Goal: Task Accomplishment & Management: Manage account settings

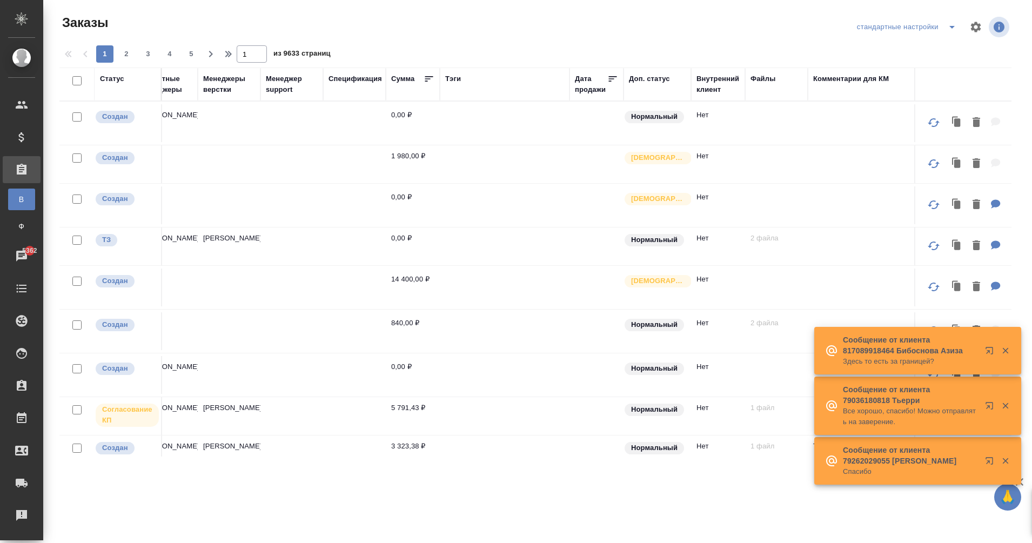
scroll to position [0, 954]
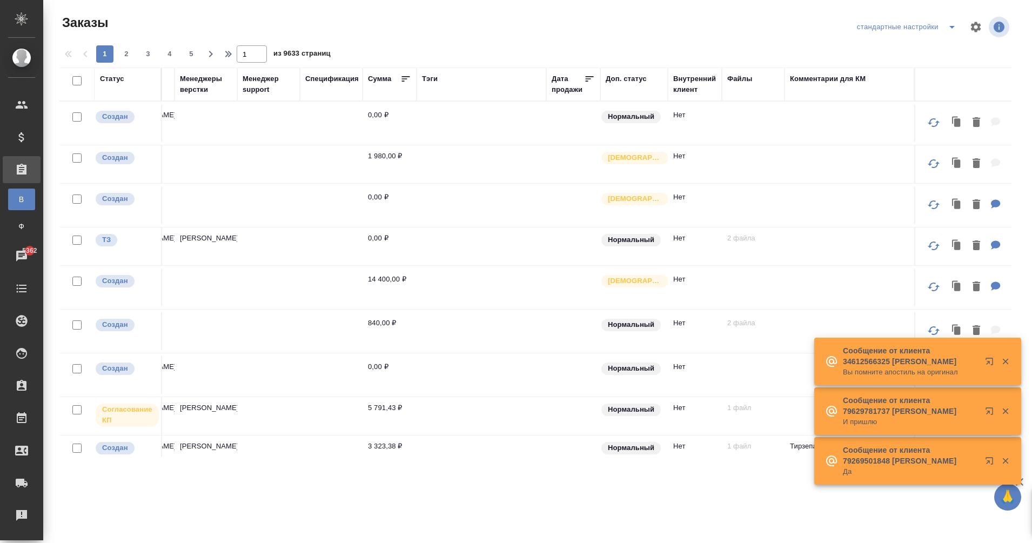
click at [834, 85] on div "Комментарии для КМ" at bounding box center [849, 84] width 119 height 22
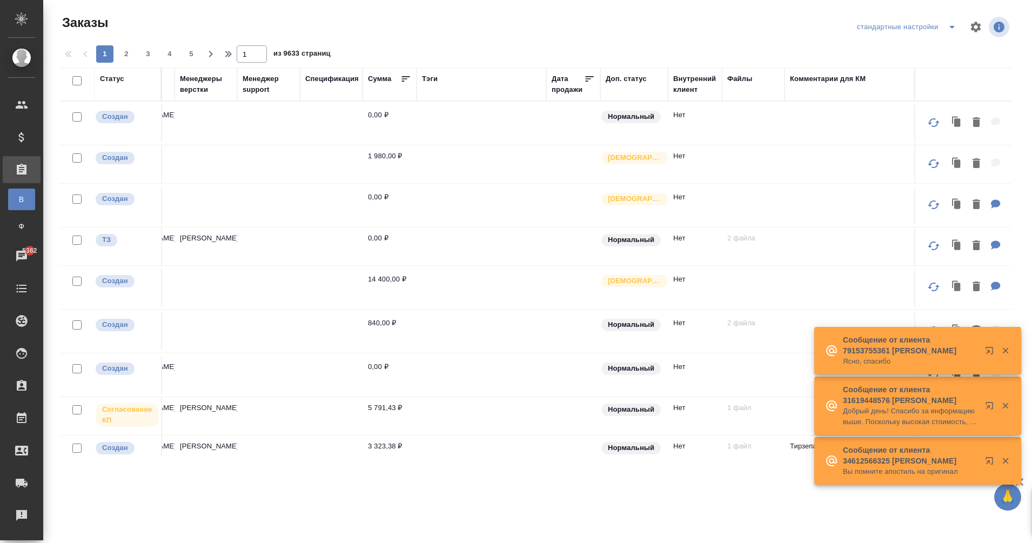
click at [817, 83] on div "Комментарии для КМ" at bounding box center [828, 78] width 76 height 11
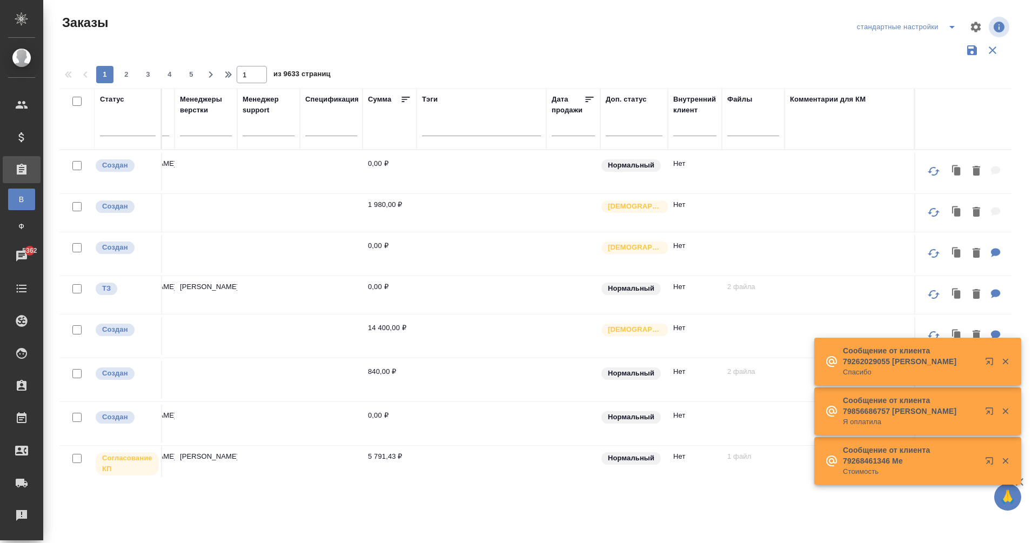
click at [799, 132] on div "Комментарии для КМ" at bounding box center [849, 119] width 119 height 50
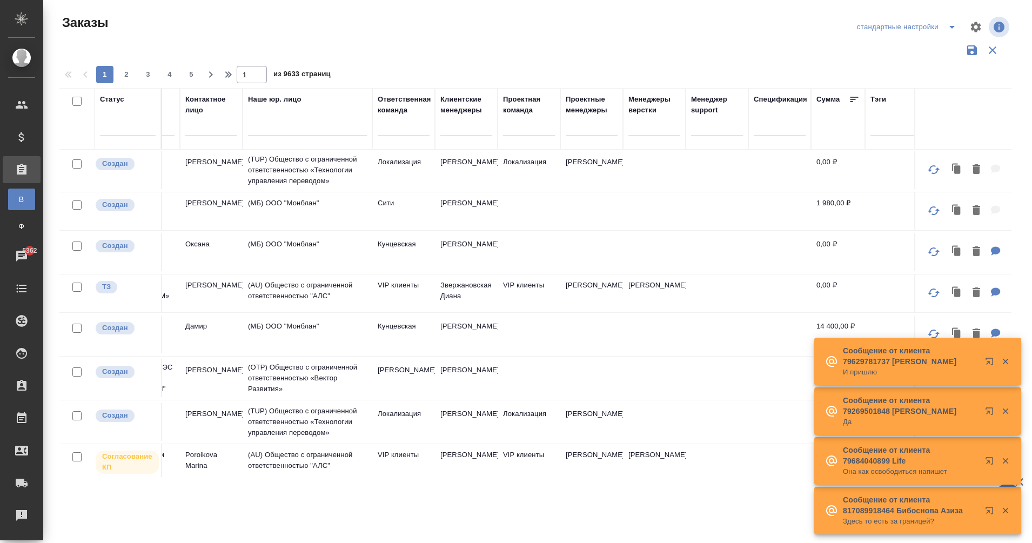
scroll to position [2, 493]
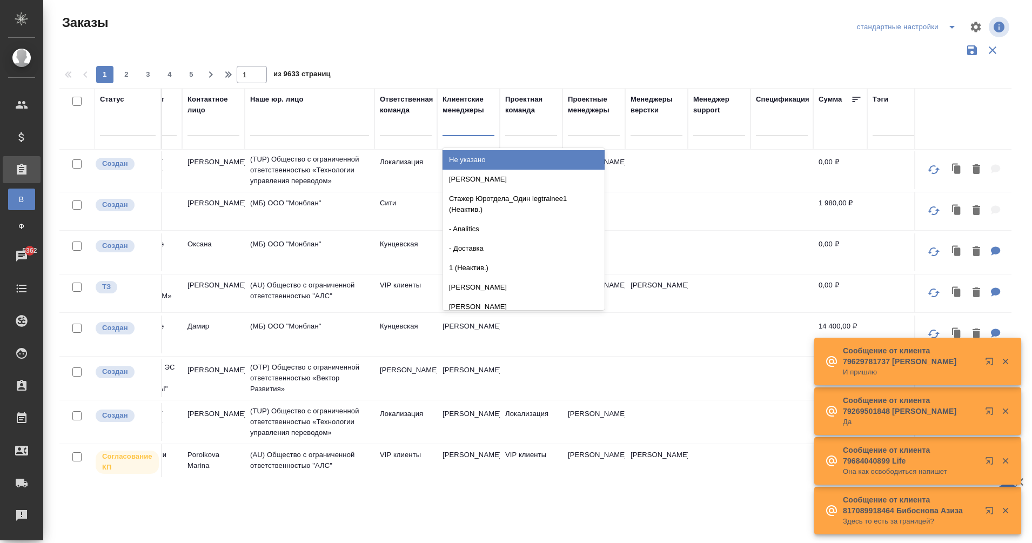
click at [458, 127] on div at bounding box center [468, 125] width 52 height 16
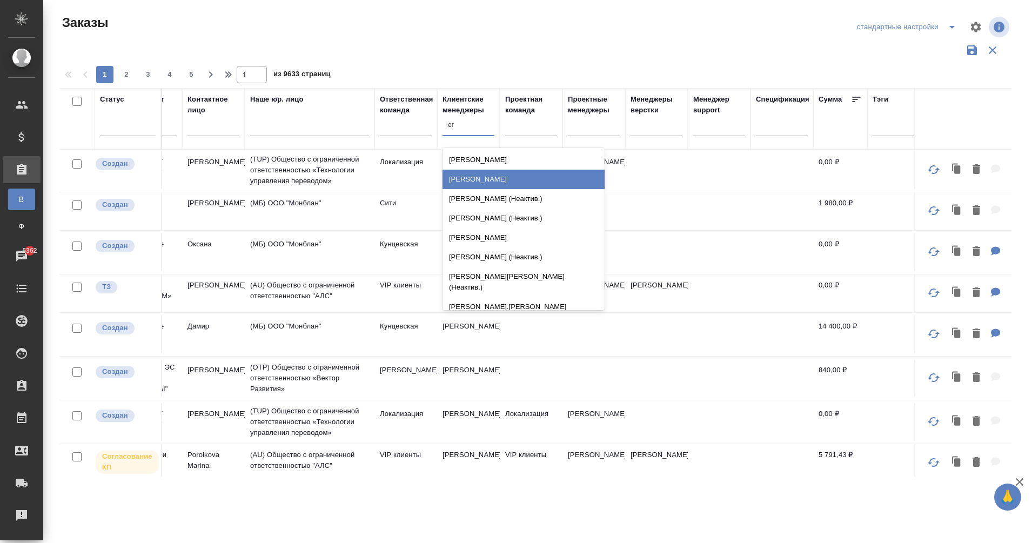
type input "ега"
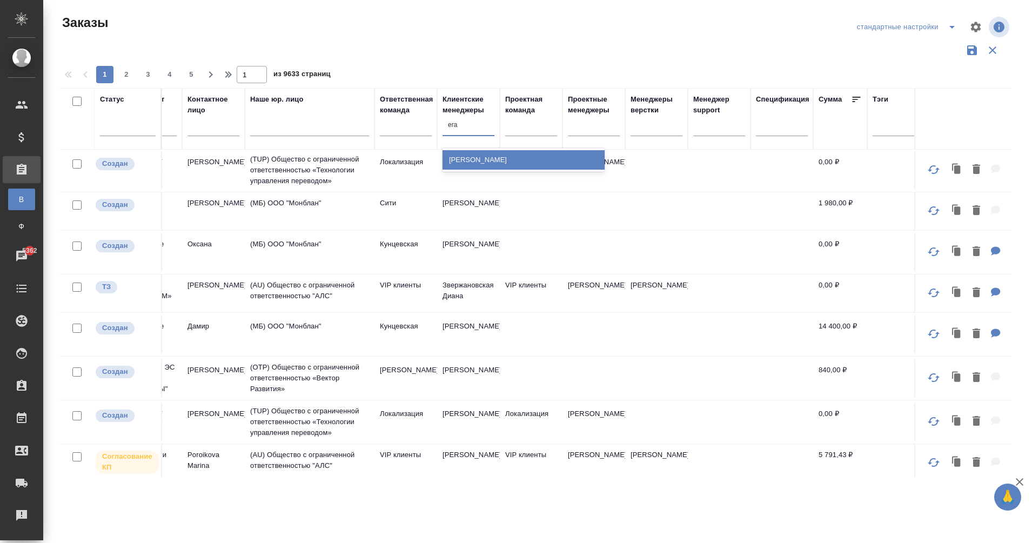
click at [513, 158] on div "[PERSON_NAME]" at bounding box center [523, 159] width 162 height 19
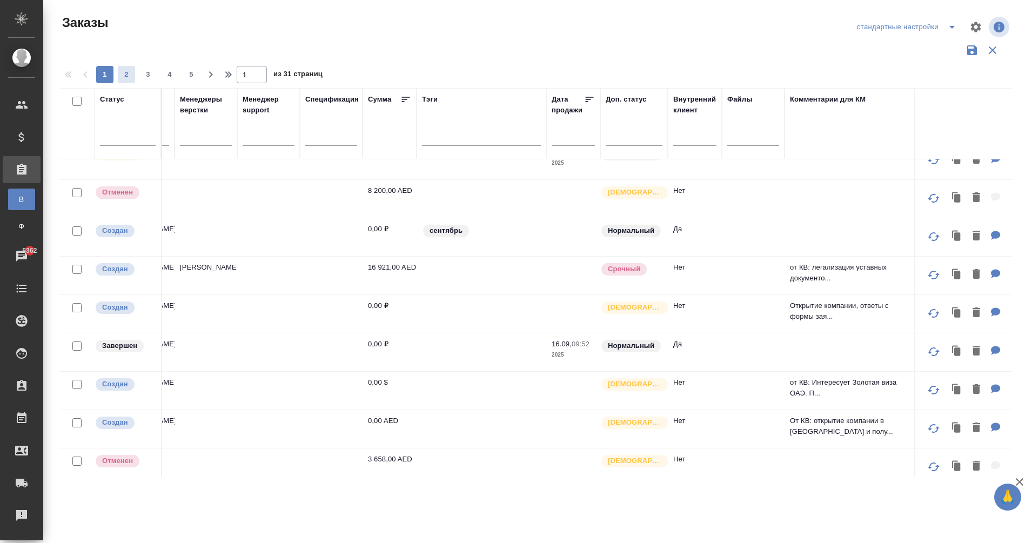
scroll to position [494, 954]
click at [126, 76] on span "2" at bounding box center [126, 74] width 17 height 11
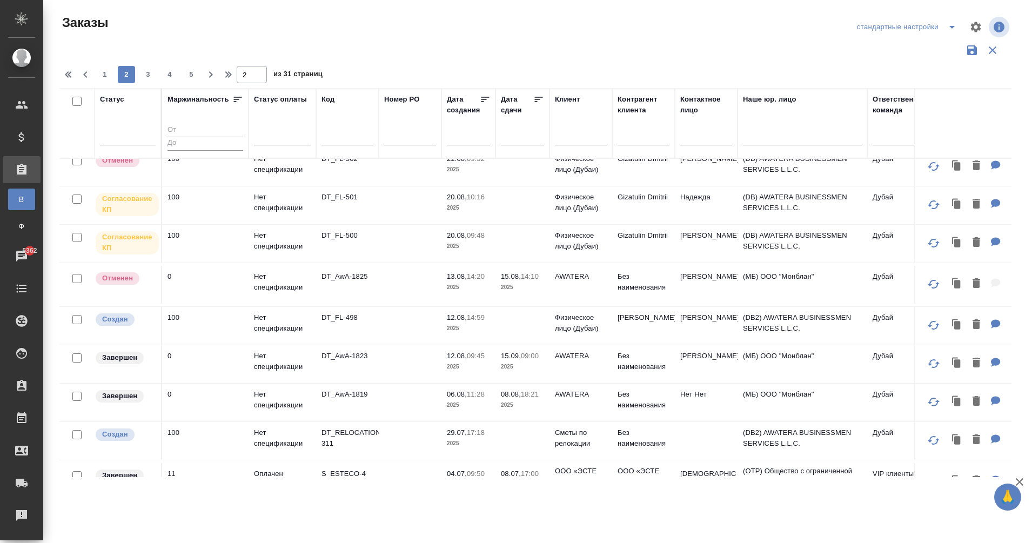
scroll to position [0, 0]
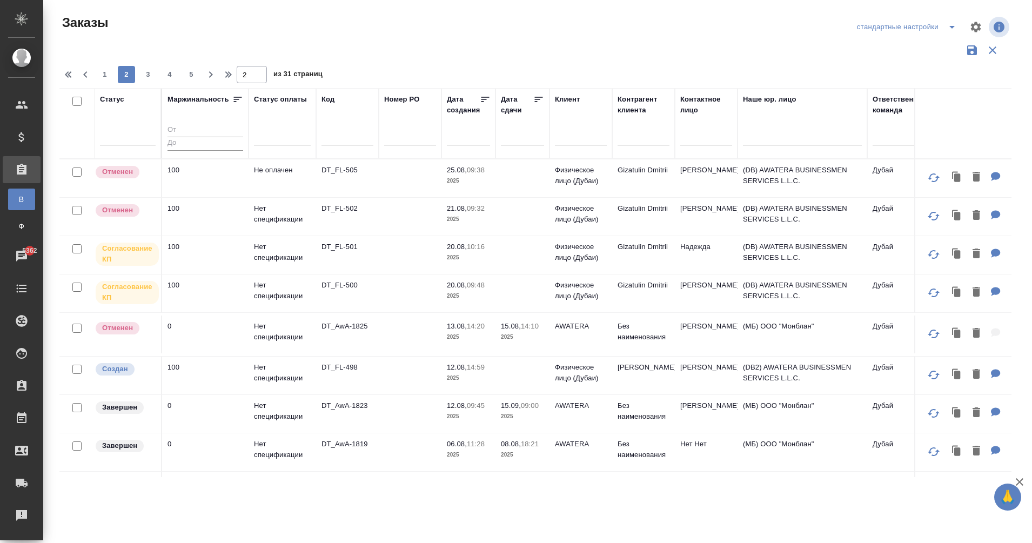
click at [109, 83] on div "Заказы стандартные настройки 1 2 3 4 5 2 из 31 страниц Статус Маржинальность Ст…" at bounding box center [539, 241] width 972 height 483
click at [105, 77] on span "1" at bounding box center [104, 74] width 17 height 11
type input "1"
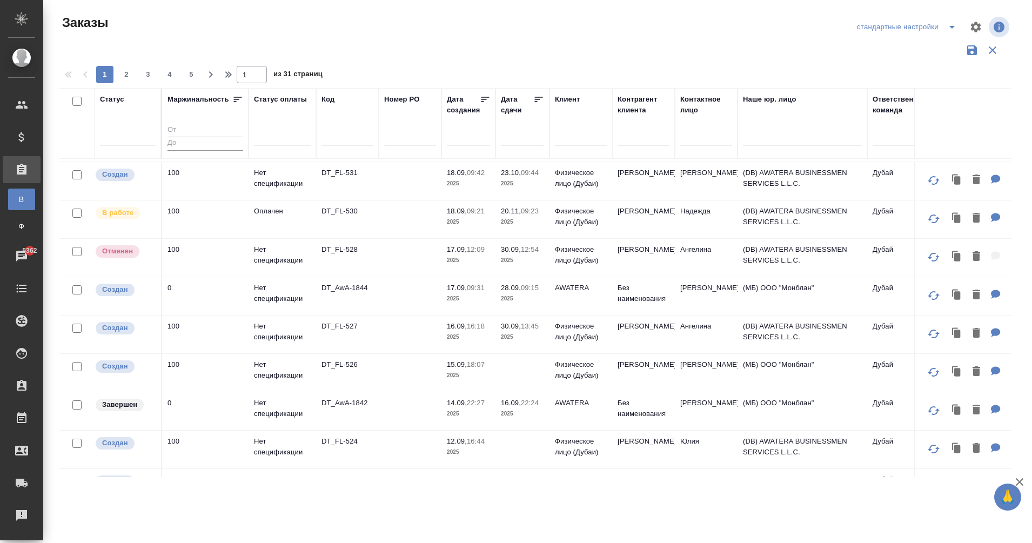
scroll to position [437, 0]
click at [464, 359] on p "15.09," at bounding box center [457, 363] width 20 height 8
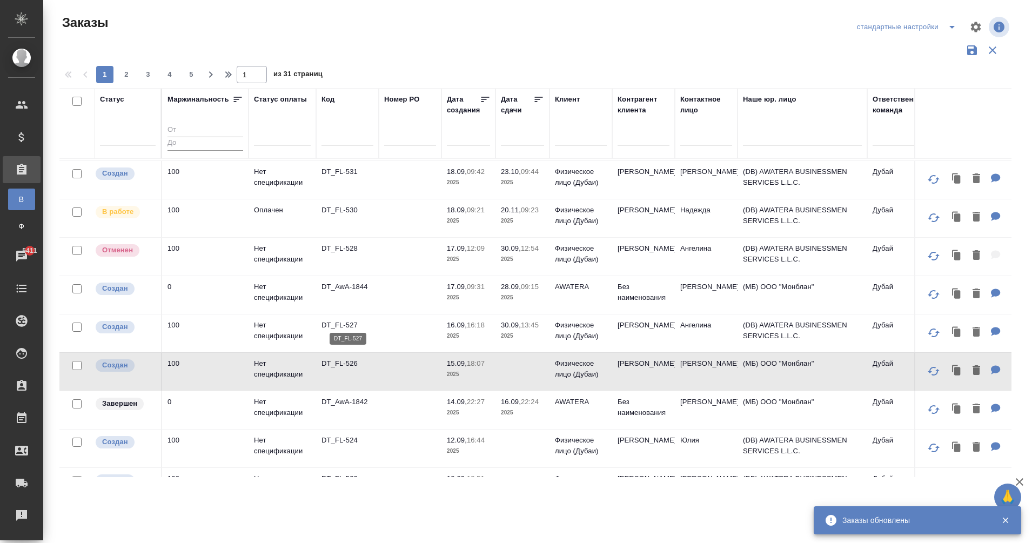
click at [345, 320] on p "DT_FL-527" at bounding box center [347, 325] width 52 height 11
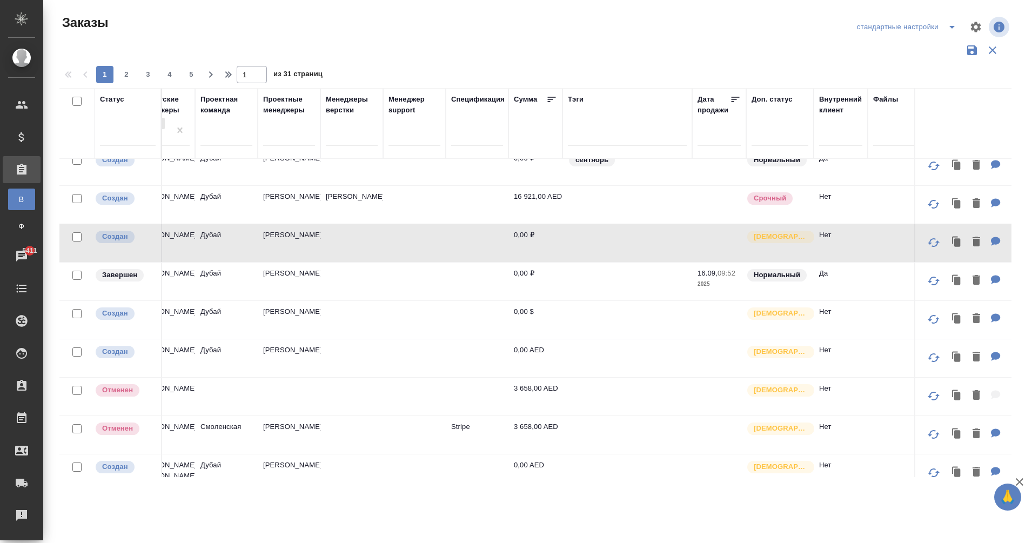
scroll to position [565, 800]
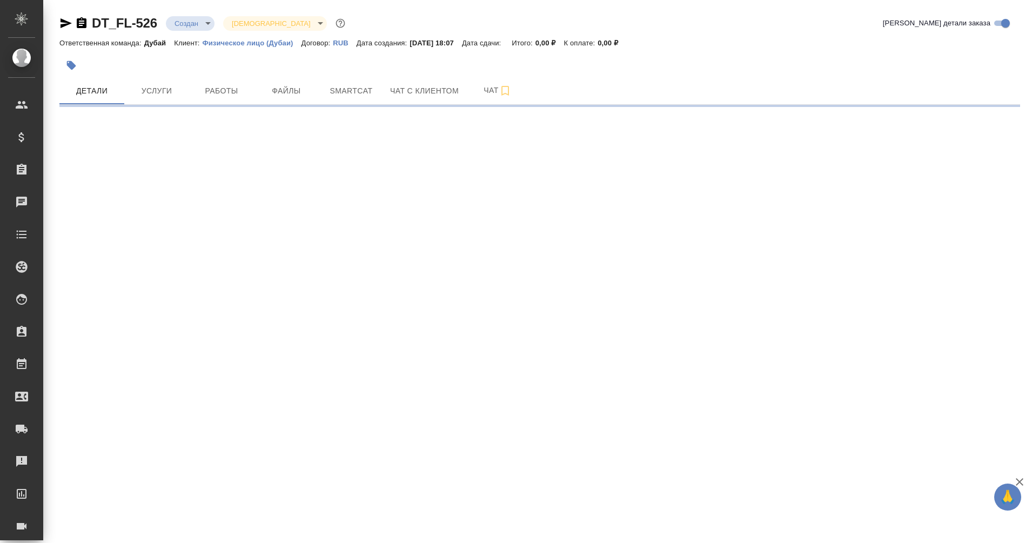
select select "RU"
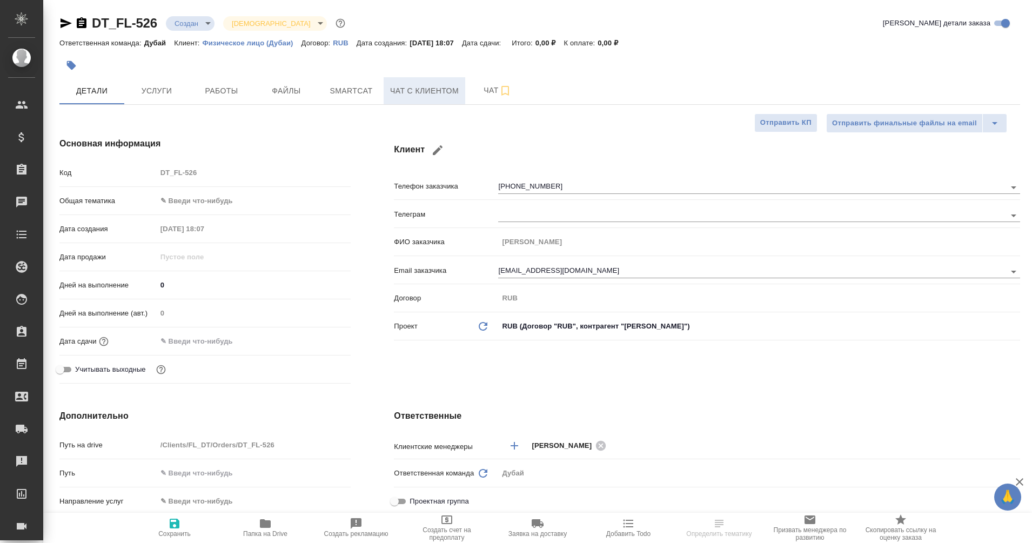
type textarea "x"
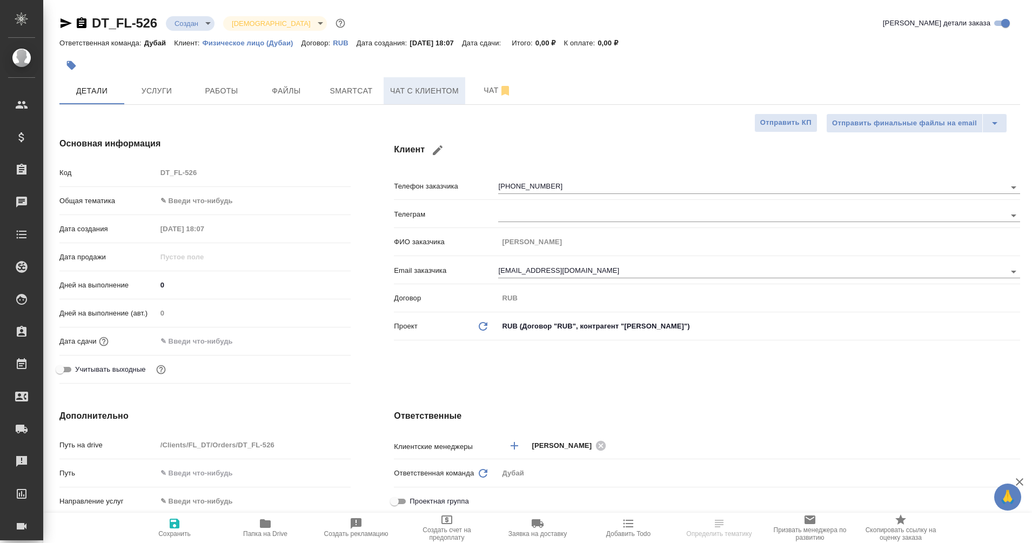
type textarea "x"
type input "[PERSON_NAME]"
click at [431, 88] on span "Чат с клиентом" at bounding box center [424, 91] width 69 height 14
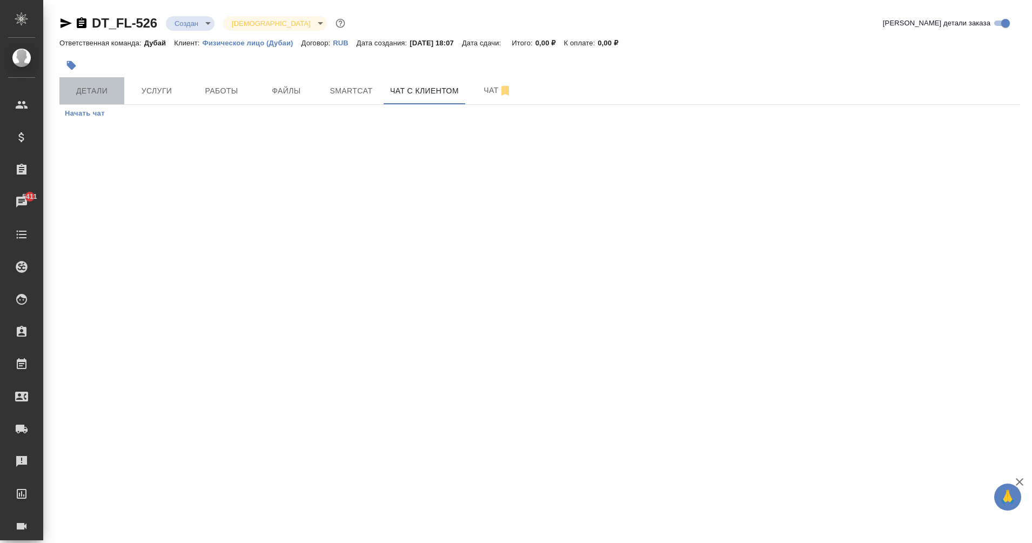
click at [90, 93] on span "Детали" at bounding box center [92, 91] width 52 height 14
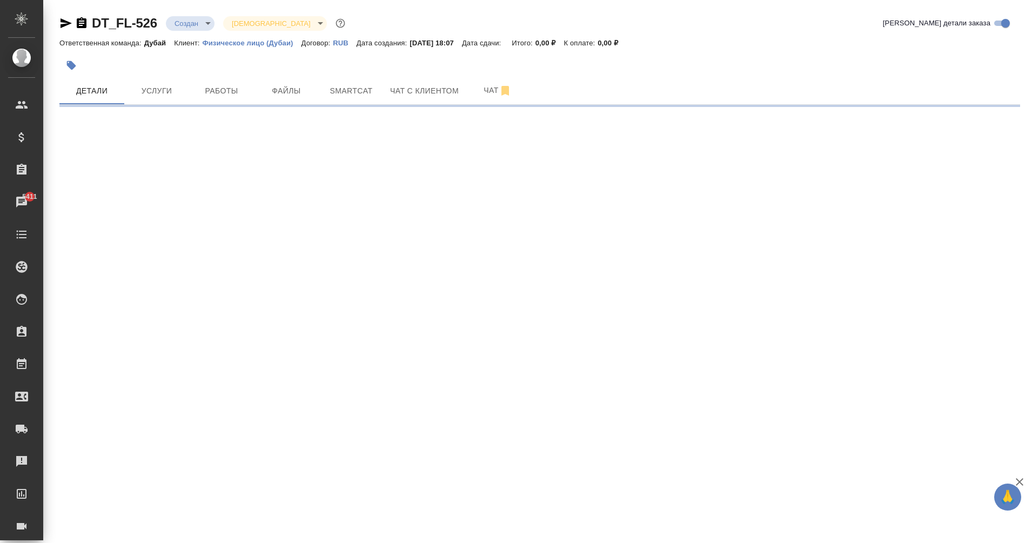
select select "RU"
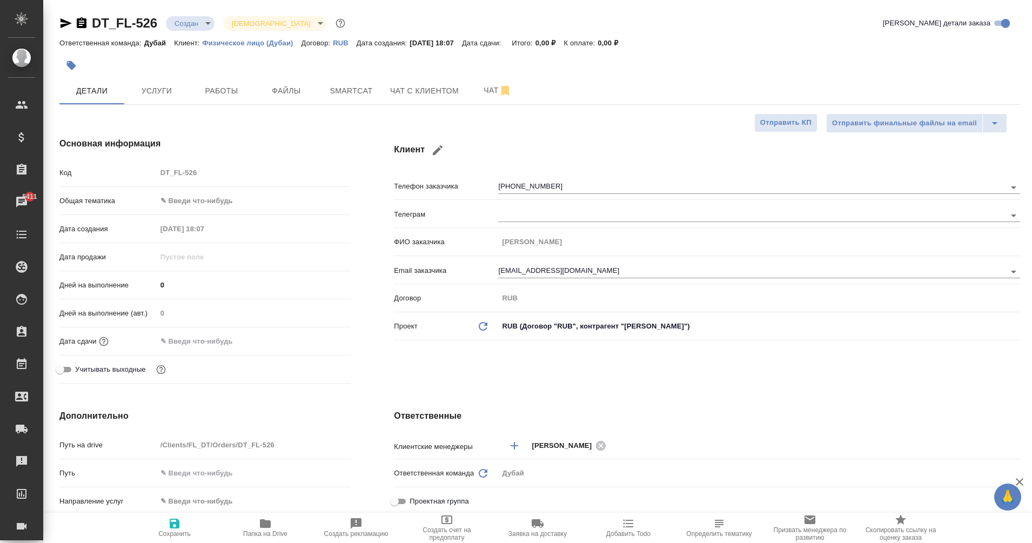
type textarea "x"
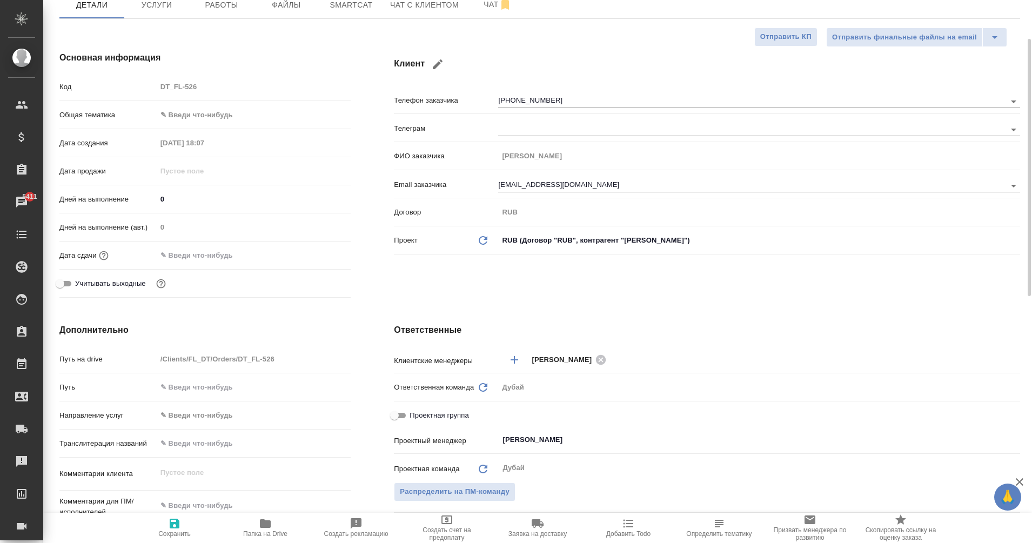
scroll to position [84, 0]
type textarea "x"
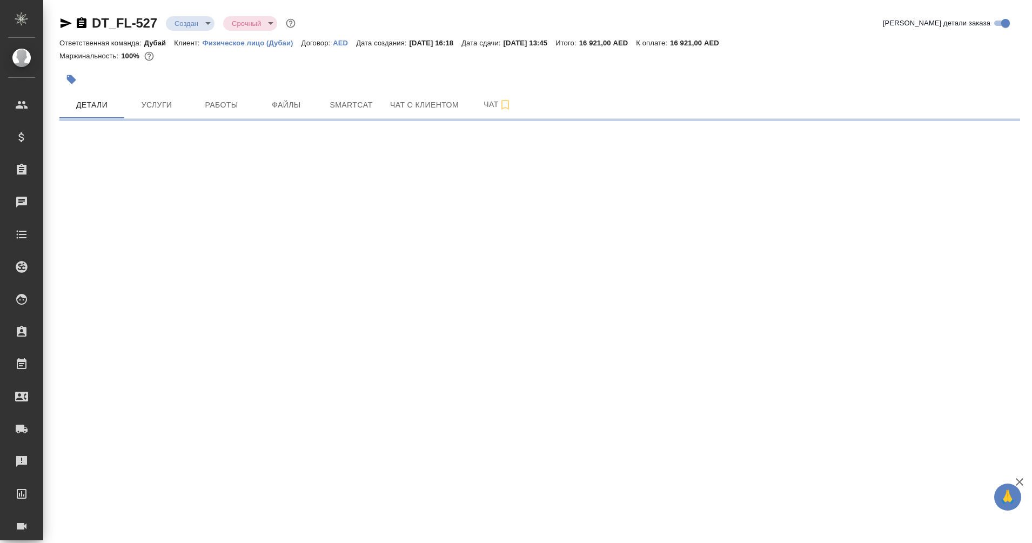
select select "RU"
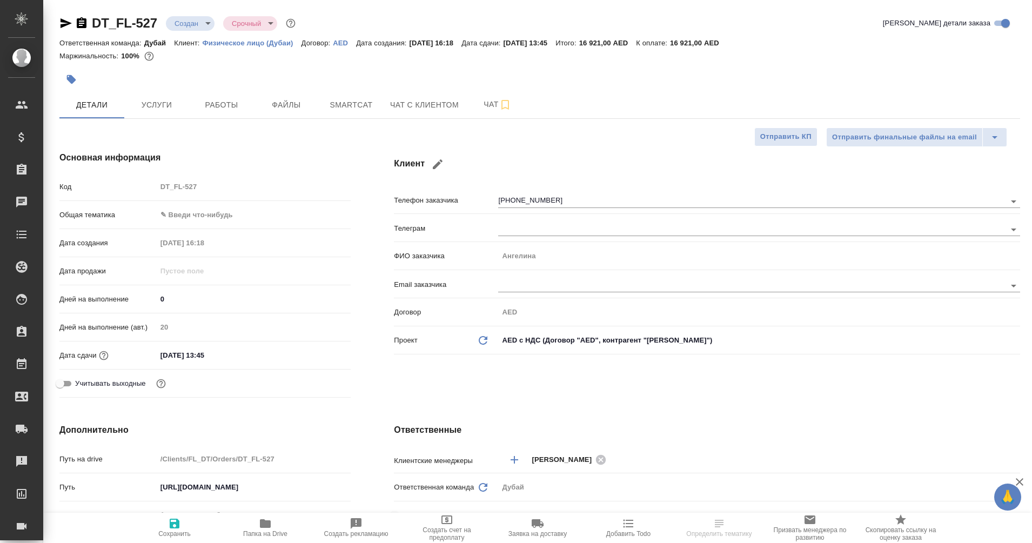
type textarea "x"
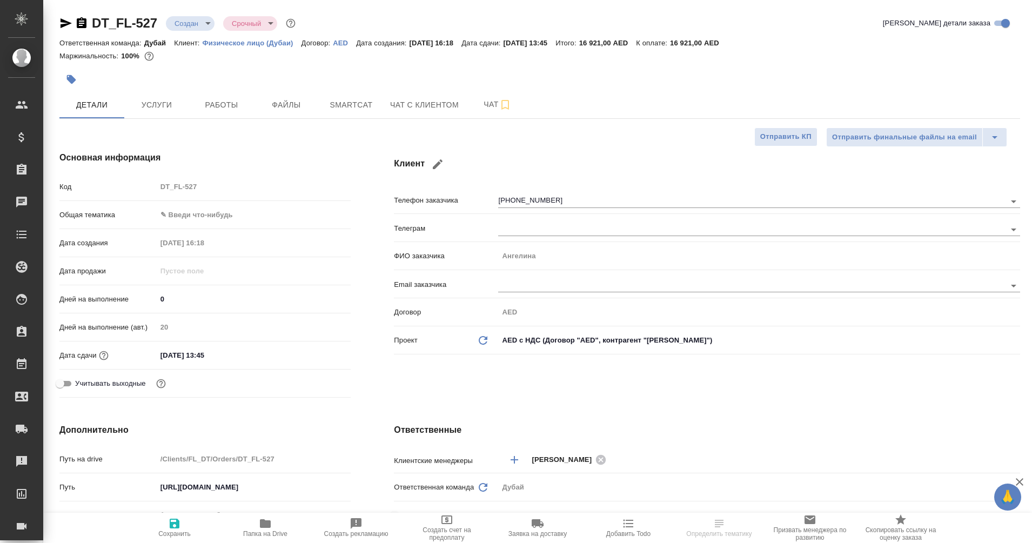
type textarea "x"
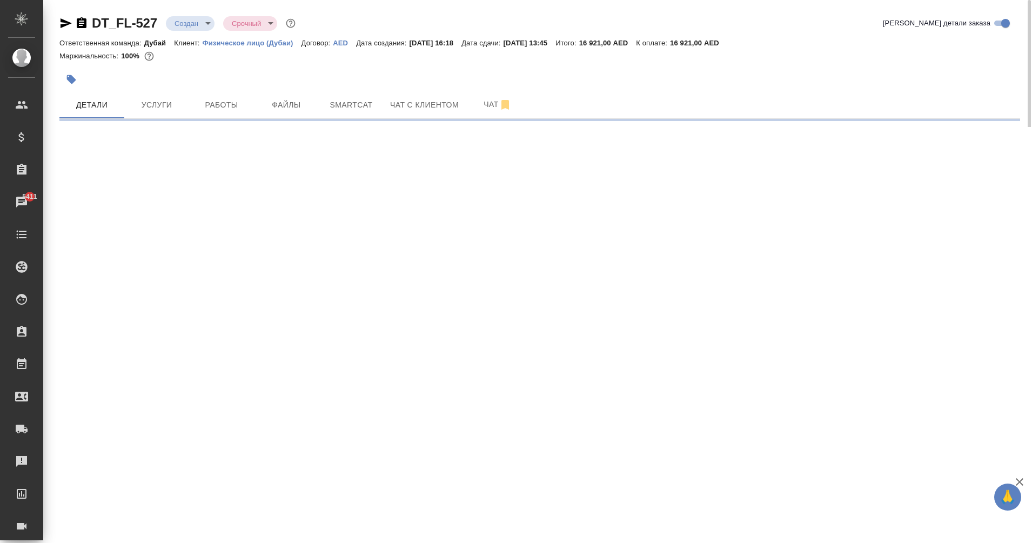
select select "RU"
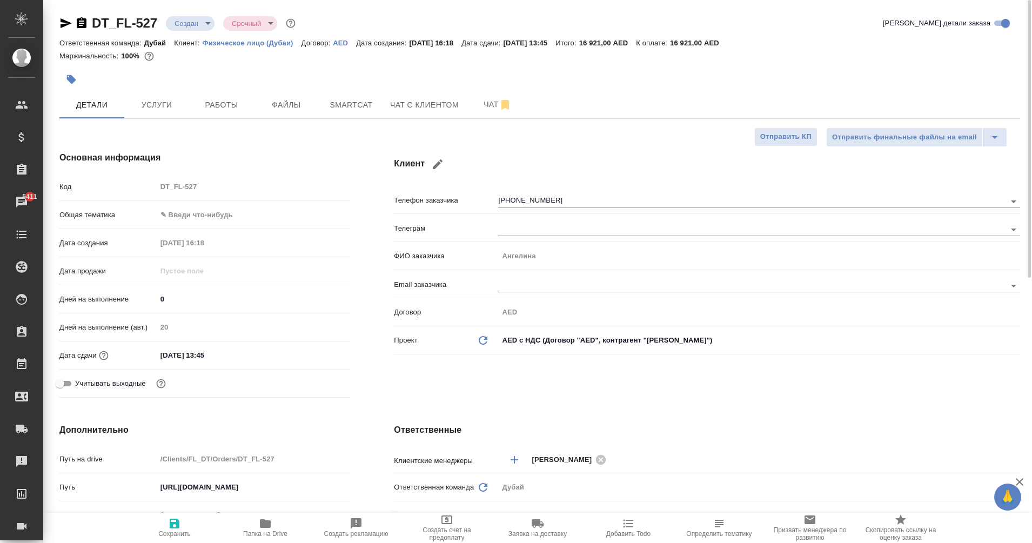
type textarea "x"
